Goal: Contribute content

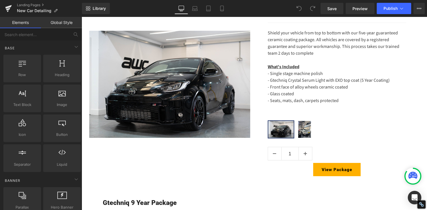
scroll to position [459, 0]
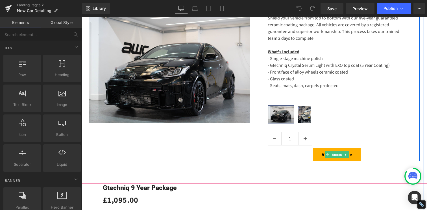
click at [311, 152] on div "View Package" at bounding box center [337, 154] width 138 height 13
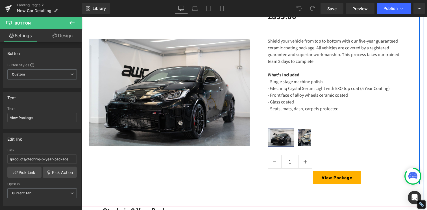
scroll to position [413, 0]
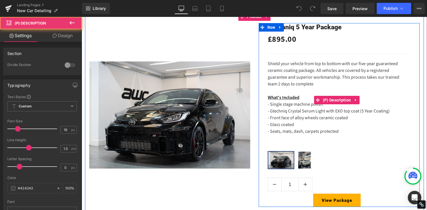
click at [320, 80] on p "Shield your vehicle from top to bottom with our five-year guaranteed ceramic co…" at bounding box center [337, 73] width 138 height 27
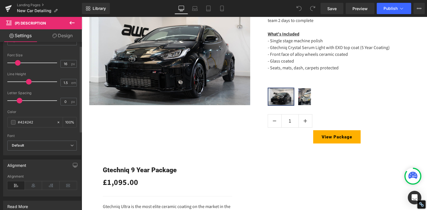
scroll to position [73, 0]
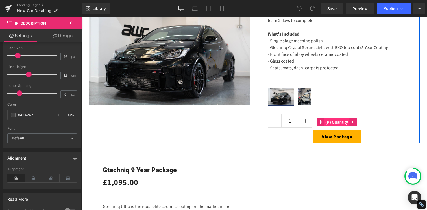
click at [329, 122] on span "(P) Quantity" at bounding box center [337, 122] width 26 height 8
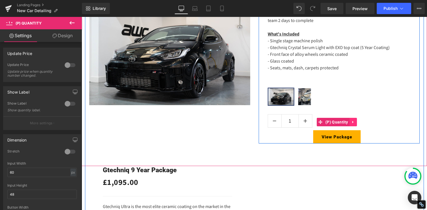
click at [352, 121] on icon at bounding box center [353, 122] width 4 height 4
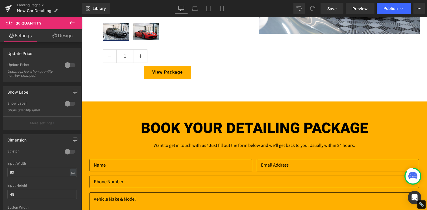
scroll to position [755, 0]
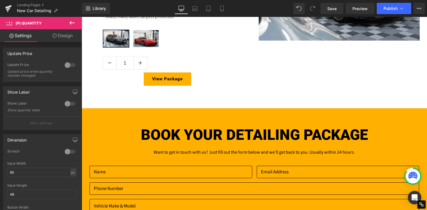
click at [195, 139] on h1 "BOOK YOUR DETAILING PACKAGE" at bounding box center [254, 134] width 334 height 19
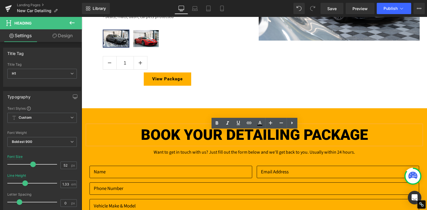
click at [173, 138] on h1 "BOOK YOUR DETAILING PACKAGE" at bounding box center [254, 134] width 334 height 19
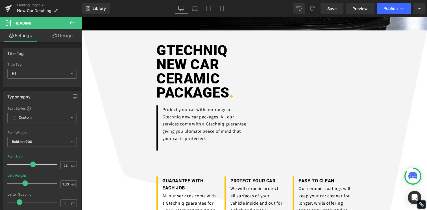
scroll to position [0, 0]
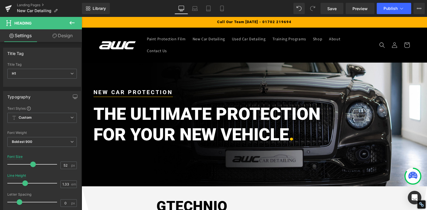
click at [164, 104] on h2 "THE ULTIMATE PROTECTION" at bounding box center [254, 114] width 322 height 21
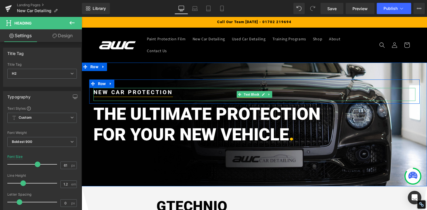
click at [130, 89] on strong "NEW CAR PROTECTION" at bounding box center [132, 92] width 79 height 7
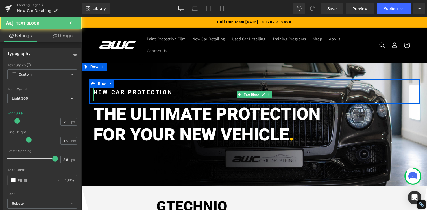
click at [117, 89] on strong "NEW CAR PROTECTION" at bounding box center [132, 92] width 79 height 7
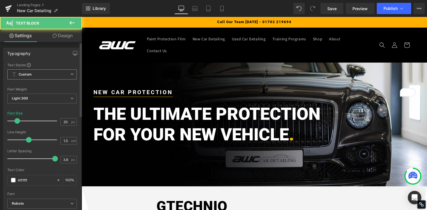
click at [34, 75] on span "Custom Setup Global Style" at bounding box center [41, 74] width 69 height 10
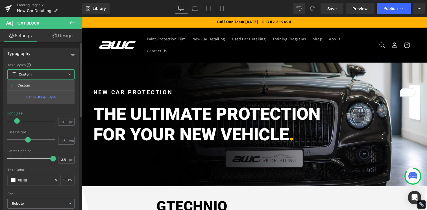
click at [36, 75] on span "Custom Setup Global Style" at bounding box center [40, 74] width 67 height 10
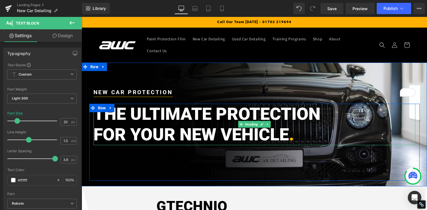
click at [137, 113] on h2 "THE ULTIMATE PROTECTION" at bounding box center [254, 114] width 322 height 21
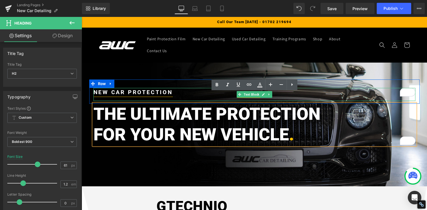
click at [128, 89] on strong "NEW CAR PROTECTION" at bounding box center [132, 92] width 79 height 7
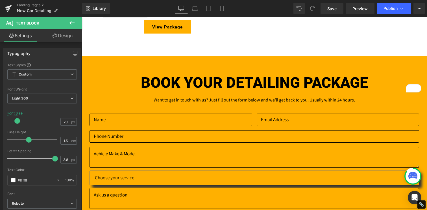
scroll to position [806, 0]
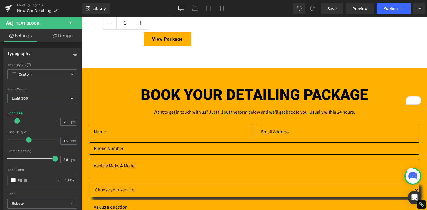
click at [184, 88] on h1 "BOOK YOUR DETAILING PACKAGE" at bounding box center [254, 94] width 334 height 19
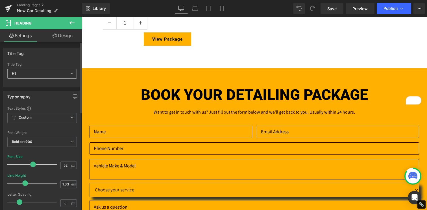
click at [40, 69] on span "H1" at bounding box center [41, 74] width 69 height 10
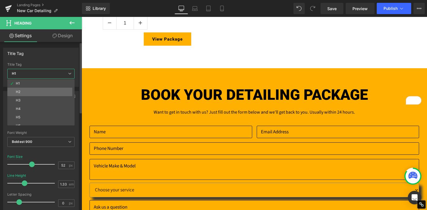
click at [35, 89] on li "H2" at bounding box center [42, 92] width 70 height 8
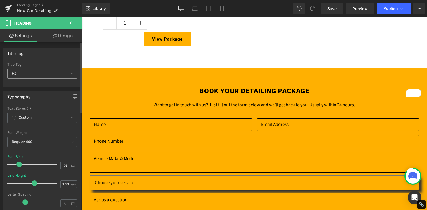
click at [39, 73] on span "H2" at bounding box center [41, 74] width 69 height 10
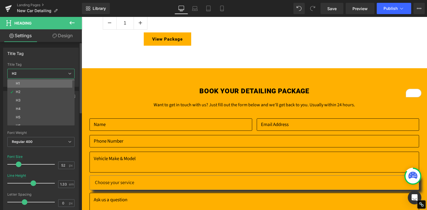
click at [35, 82] on li "H1" at bounding box center [42, 83] width 70 height 8
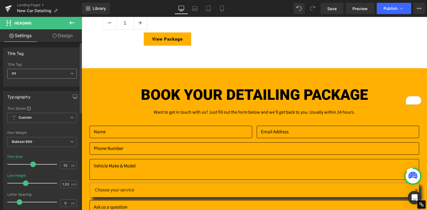
click at [38, 74] on span "H1" at bounding box center [41, 74] width 69 height 10
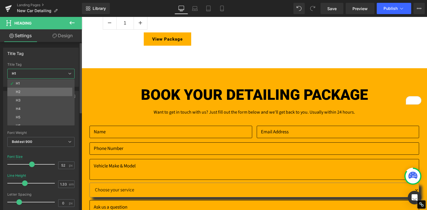
click at [35, 90] on li "H2" at bounding box center [42, 92] width 70 height 8
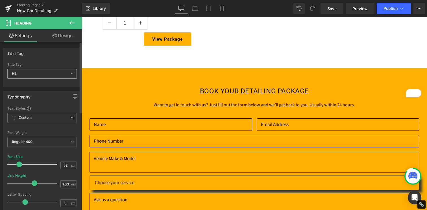
click at [40, 75] on span "H2" at bounding box center [41, 74] width 69 height 10
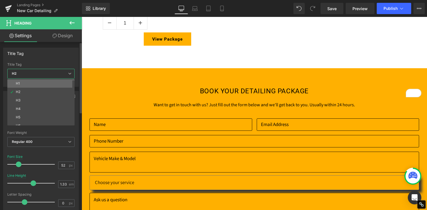
click at [37, 82] on li "H1" at bounding box center [42, 83] width 70 height 8
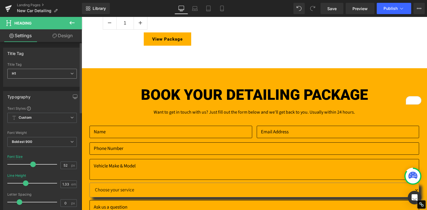
click at [42, 71] on span "H1" at bounding box center [41, 74] width 69 height 10
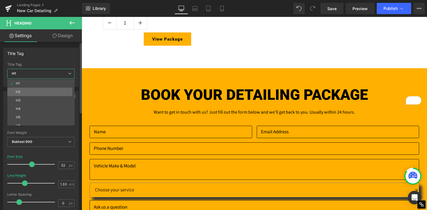
click at [34, 90] on li "H2" at bounding box center [42, 92] width 70 height 8
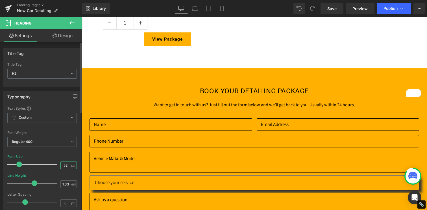
drag, startPoint x: 65, startPoint y: 165, endPoint x: 53, endPoint y: 164, distance: 12.4
click at [53, 164] on div "Font Size 52 px" at bounding box center [41, 164] width 69 height 19
type input "52"
click at [66, 185] on input "1.33" at bounding box center [66, 184] width 10 height 7
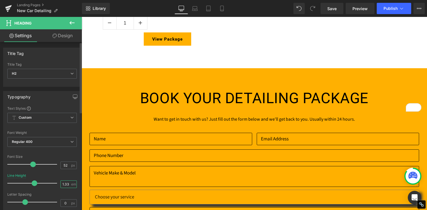
click at [66, 185] on input "1.33" at bounding box center [66, 184] width 10 height 7
type input "1.33"
click at [62, 176] on div "Line Height 1.33 em" at bounding box center [41, 183] width 69 height 19
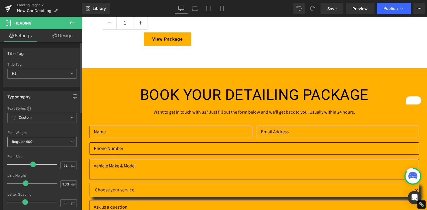
click at [50, 143] on span "Regular 400" at bounding box center [41, 142] width 69 height 10
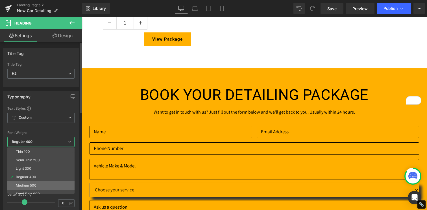
scroll to position [18, 0]
click at [40, 184] on div "Super Bold 800" at bounding box center [28, 184] width 25 height 4
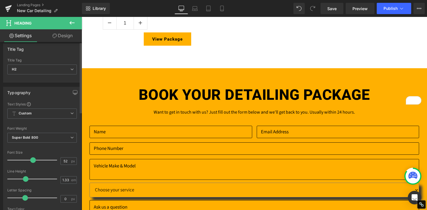
scroll to position [0, 0]
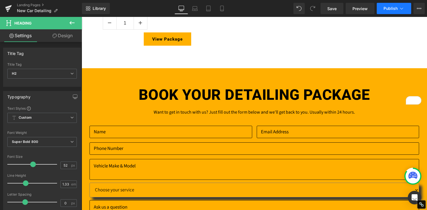
click at [383, 7] on button "Publish" at bounding box center [394, 8] width 34 height 11
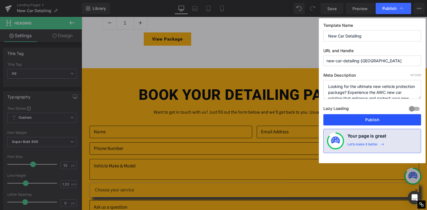
click at [355, 120] on button "Publish" at bounding box center [372, 119] width 98 height 11
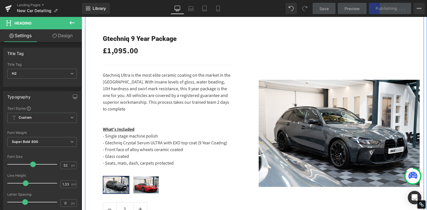
scroll to position [618, 0]
